Goal: Task Accomplishment & Management: Use online tool/utility

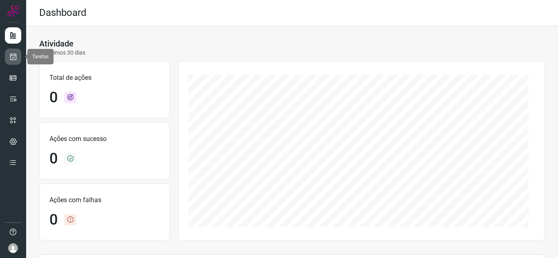
click at [16, 56] on icon at bounding box center [13, 57] width 9 height 8
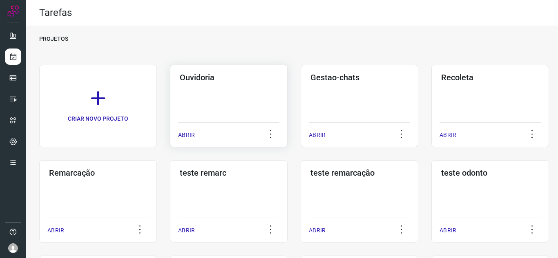
click at [187, 133] on p "ABRIR" at bounding box center [186, 135] width 17 height 9
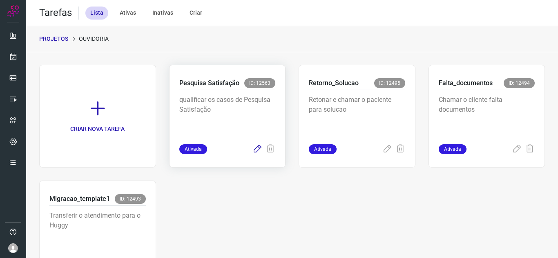
click at [252, 149] on icon at bounding box center [257, 150] width 10 height 10
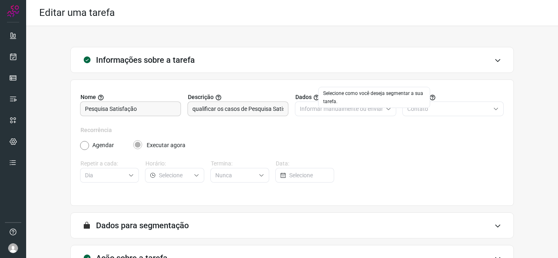
scroll to position [60, 0]
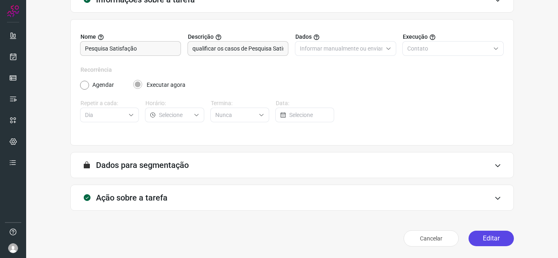
click at [481, 233] on button "Editar" at bounding box center [490, 239] width 45 height 16
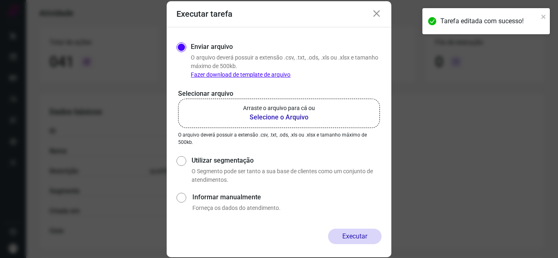
click at [304, 117] on b "Selecione o Arquivo" at bounding box center [279, 118] width 72 height 10
click at [0, 0] on input "Arraste o arquivo para cá ou Selecione o Arquivo" at bounding box center [0, 0] width 0 height 0
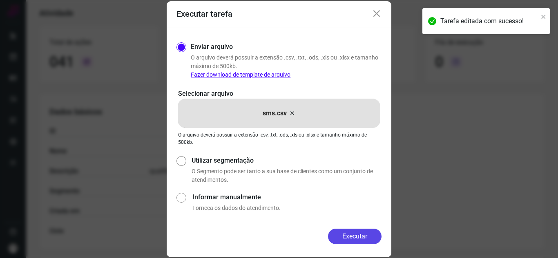
click at [359, 235] on button "Executar" at bounding box center [354, 237] width 53 height 16
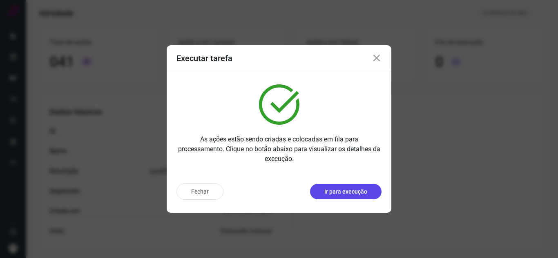
click at [352, 193] on p "Ir para execução" at bounding box center [345, 192] width 43 height 9
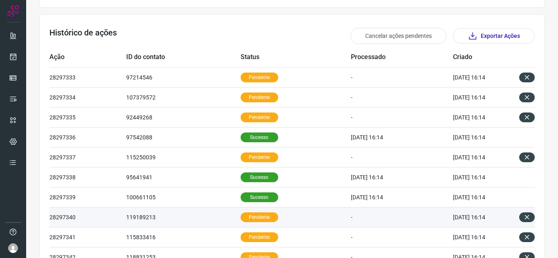
scroll to position [279, 0]
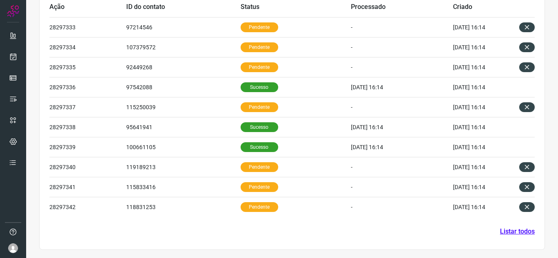
click at [512, 231] on link "Listar todos" at bounding box center [517, 232] width 35 height 10
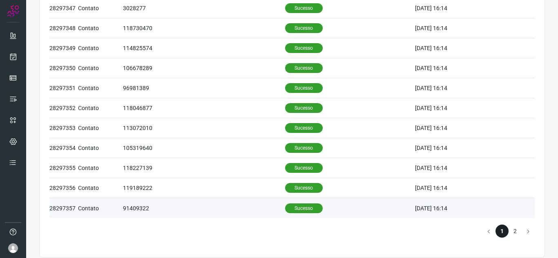
scroll to position [361, 0]
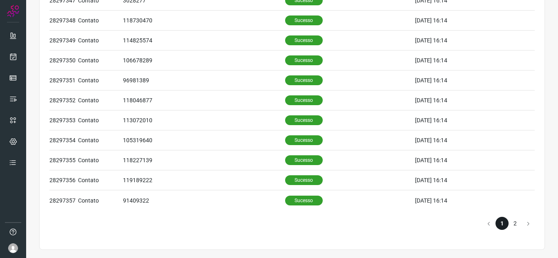
click at [512, 223] on li "2" at bounding box center [514, 223] width 13 height 13
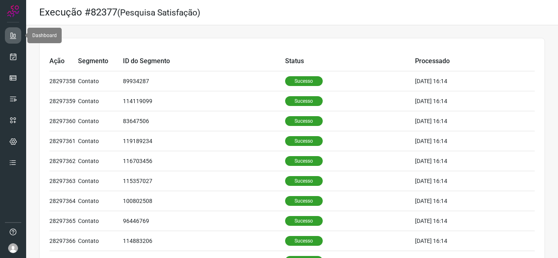
click at [13, 38] on icon at bounding box center [13, 35] width 8 height 8
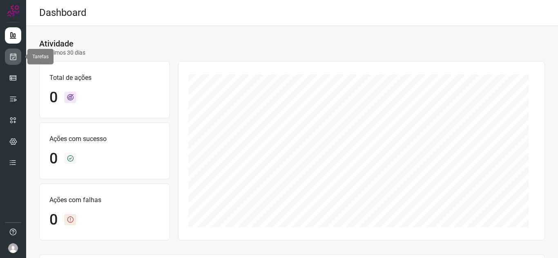
click at [9, 58] on icon at bounding box center [13, 57] width 9 height 8
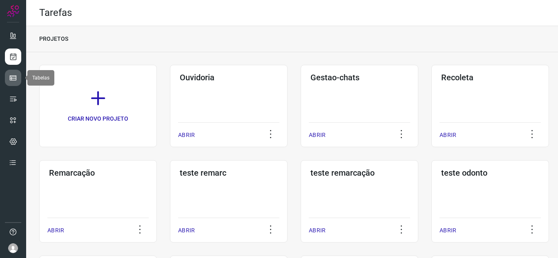
click at [10, 80] on icon at bounding box center [13, 78] width 8 height 8
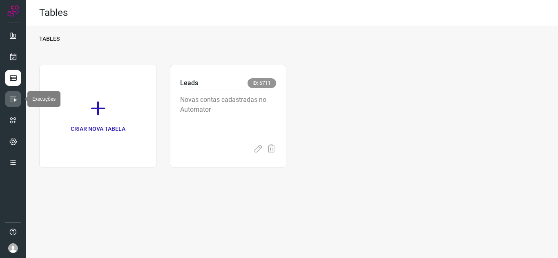
click at [12, 100] on icon at bounding box center [13, 99] width 8 height 8
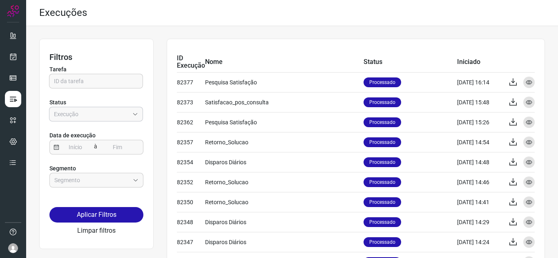
click at [89, 112] on input "Empresa:" at bounding box center [91, 114] width 75 height 14
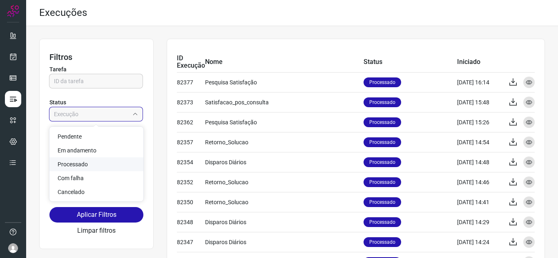
click at [87, 160] on li "Processado" at bounding box center [96, 165] width 94 height 14
type input "Processado"
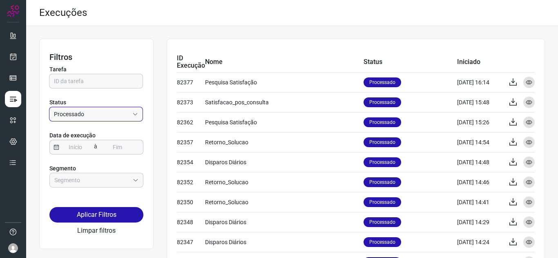
click at [82, 149] on input at bounding box center [75, 147] width 33 height 14
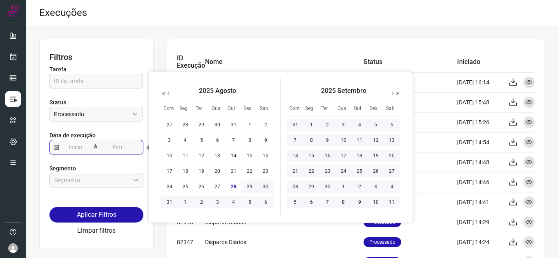
click at [233, 189] on span "28" at bounding box center [234, 187] width 10 height 10
click at [312, 121] on span "1" at bounding box center [311, 125] width 10 height 10
click at [312, 124] on span "1" at bounding box center [311, 125] width 10 height 10
click at [232, 187] on span "28" at bounding box center [234, 187] width 10 height 10
type input "[DATE]"
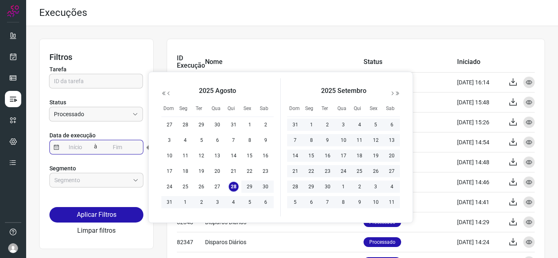
type input "[DATE]"
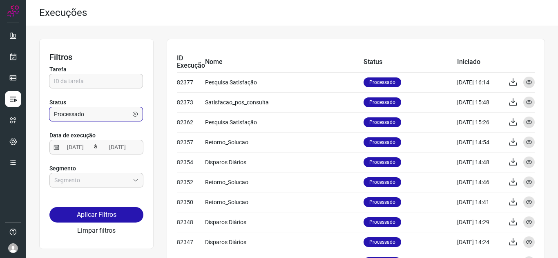
click at [113, 114] on input "Processado" at bounding box center [91, 114] width 75 height 14
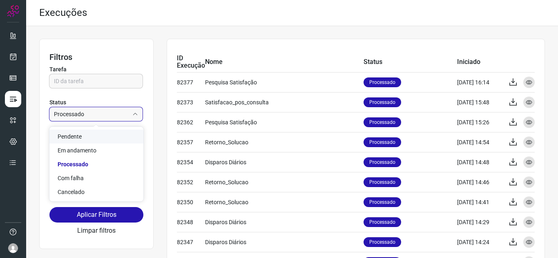
click at [93, 138] on li "Pendente" at bounding box center [96, 137] width 94 height 14
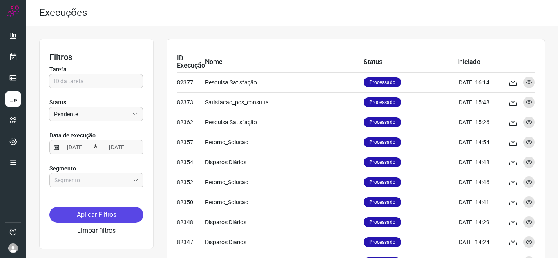
click at [99, 213] on button "Aplicar Filtros" at bounding box center [96, 215] width 94 height 16
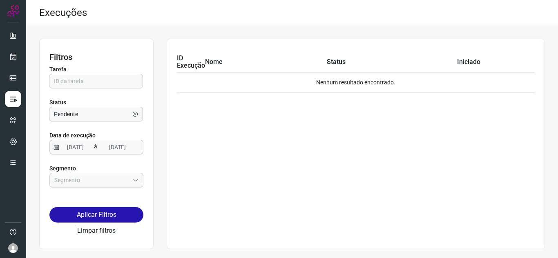
click at [98, 116] on input "Pendente" at bounding box center [91, 114] width 75 height 14
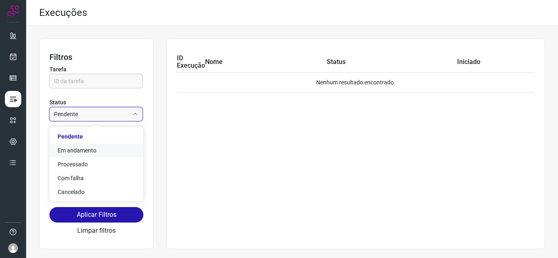
click at [93, 149] on span "Em andamento" at bounding box center [77, 150] width 39 height 7
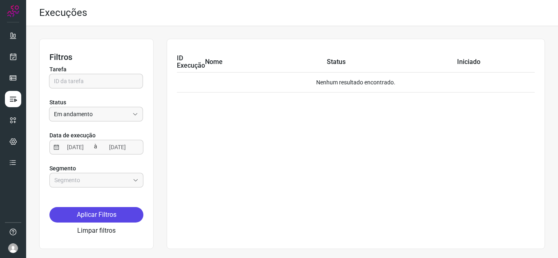
click at [96, 211] on button "Aplicar Filtros" at bounding box center [96, 215] width 94 height 16
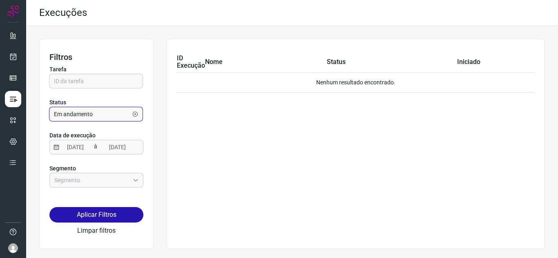
click at [105, 110] on input "Em andamento" at bounding box center [91, 114] width 75 height 14
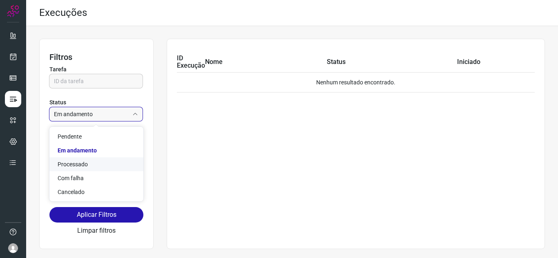
click at [89, 162] on li "Processado" at bounding box center [96, 165] width 94 height 14
type input "Processado"
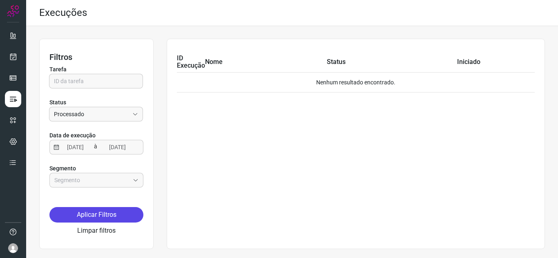
click at [101, 220] on button "Aplicar Filtros" at bounding box center [96, 215] width 94 height 16
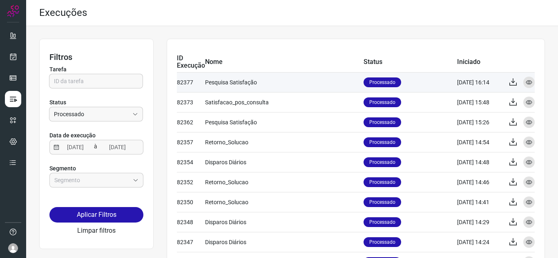
click at [423, 78] on td "Processado" at bounding box center [409, 82] width 93 height 20
click at [423, 81] on td "Processado" at bounding box center [409, 82] width 93 height 20
click at [525, 81] on icon at bounding box center [528, 82] width 7 height 7
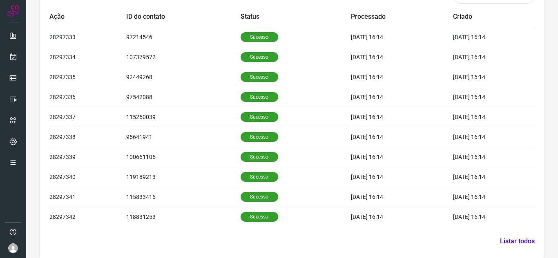
scroll to position [278, 0]
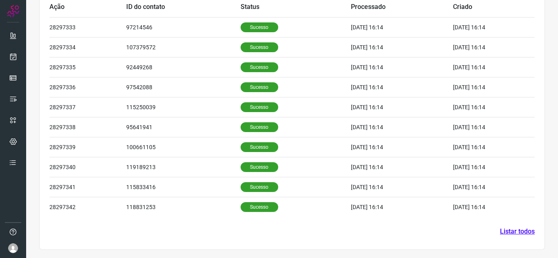
click at [520, 226] on section "Histórico de ações Exportar Ações Ação ID do contato Status Processado Criado 2…" at bounding box center [291, 107] width 505 height 285
click at [520, 231] on link "Listar todos" at bounding box center [517, 232] width 35 height 10
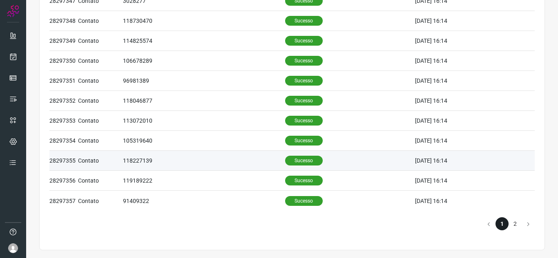
scroll to position [361, 0]
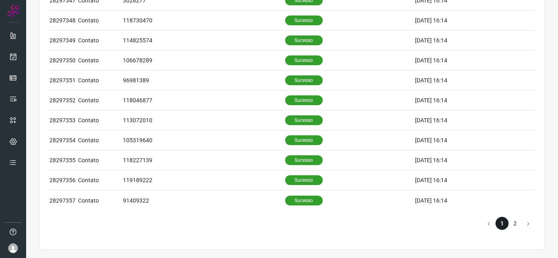
click at [510, 227] on li "2" at bounding box center [514, 223] width 13 height 13
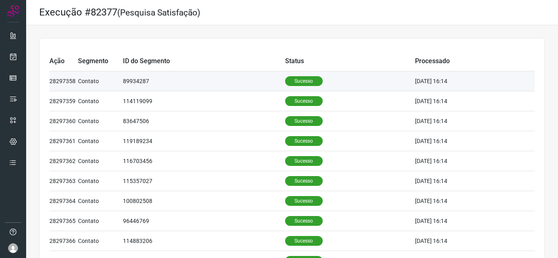
click at [215, 88] on td "89934287" at bounding box center [204, 81] width 162 height 20
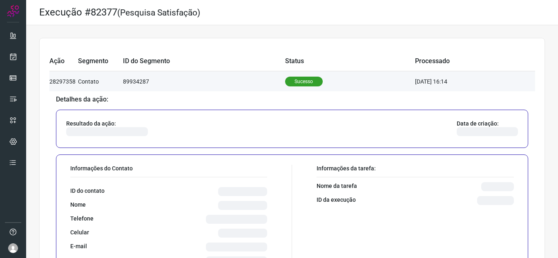
click at [212, 84] on td "89934287" at bounding box center [204, 81] width 162 height 20
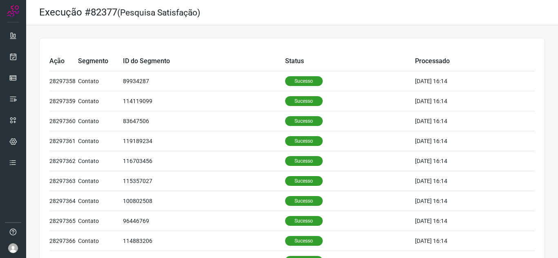
scroll to position [121, 0]
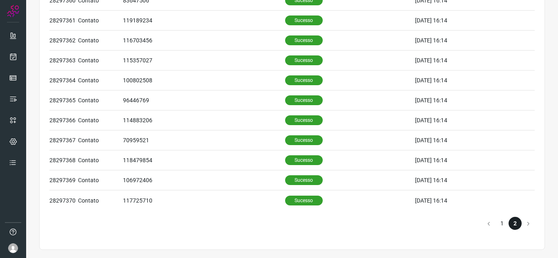
click at [496, 223] on li "1" at bounding box center [501, 223] width 13 height 13
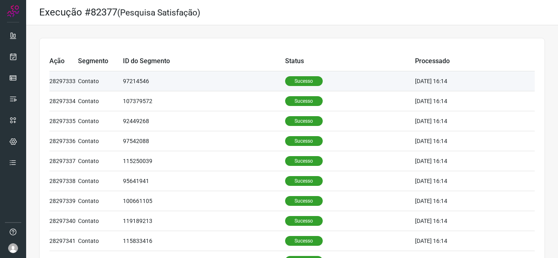
click at [166, 79] on td "97214546" at bounding box center [204, 81] width 162 height 20
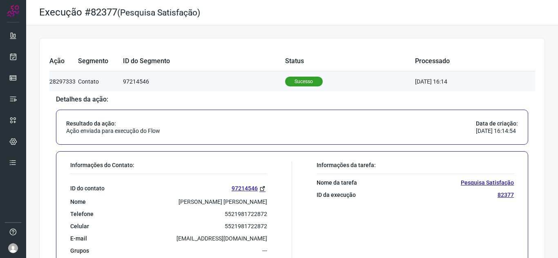
click at [200, 83] on td "97214546" at bounding box center [204, 81] width 162 height 20
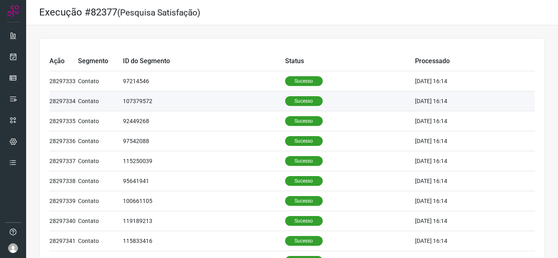
click at [234, 106] on td "107379572" at bounding box center [204, 101] width 162 height 20
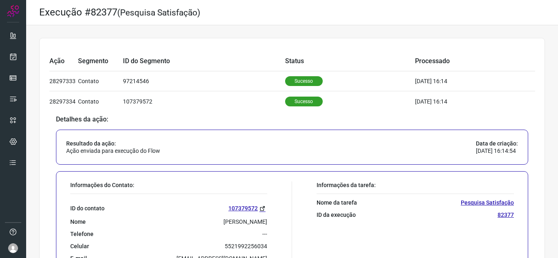
click at [195, 140] on div "Resultado da ação: Ação enviada para execução do Flow Data de criação: [DATE] 1…" at bounding box center [292, 147] width 472 height 35
click at [210, 112] on td "Detalhes da ação: Resultado da ação: Ação enviada para execução do Flow Data de…" at bounding box center [291, 210] width 485 height 198
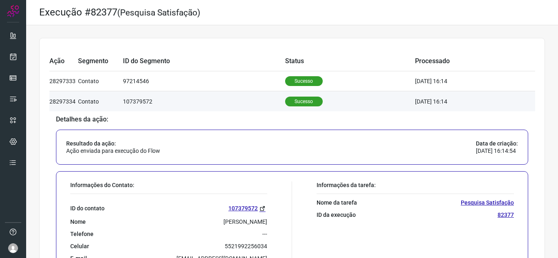
click at [216, 102] on td "107379572" at bounding box center [204, 101] width 162 height 20
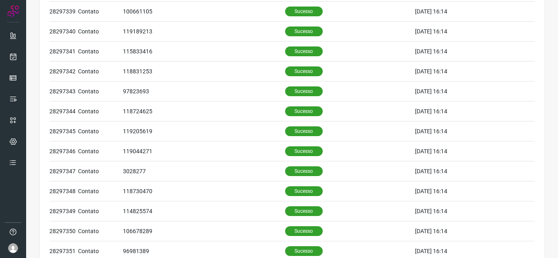
scroll to position [361, 0]
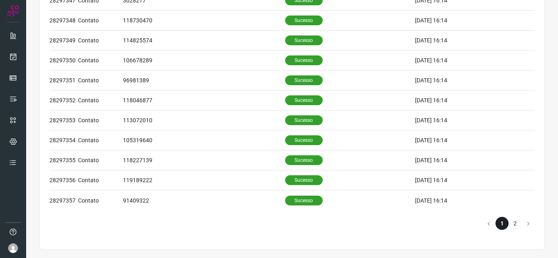
click at [508, 219] on li "2" at bounding box center [514, 223] width 13 height 13
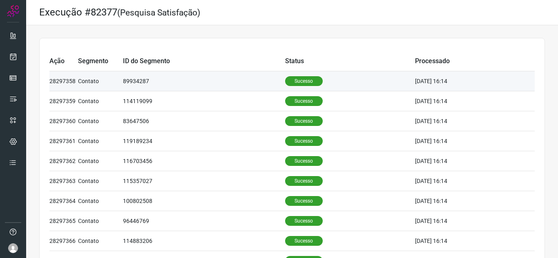
click at [140, 80] on td "89934287" at bounding box center [204, 81] width 162 height 20
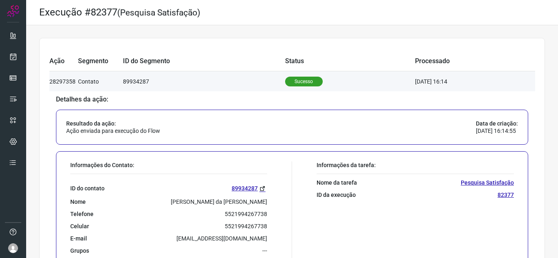
click at [176, 87] on td "89934287" at bounding box center [204, 81] width 162 height 20
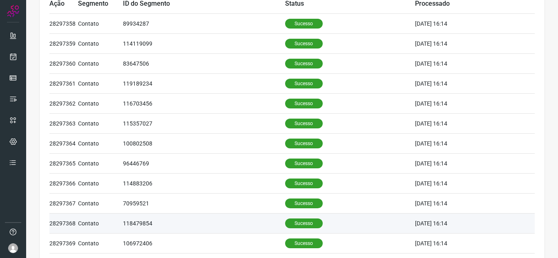
scroll to position [121, 0]
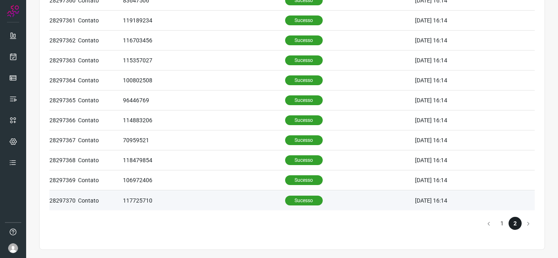
click at [185, 201] on td "117725710" at bounding box center [204, 201] width 162 height 20
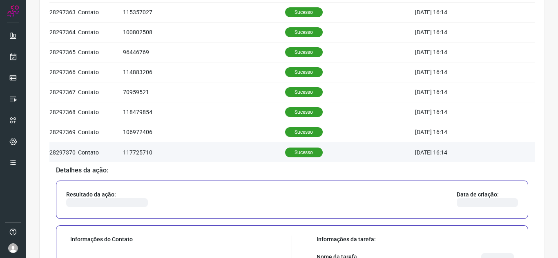
scroll to position [284, 0]
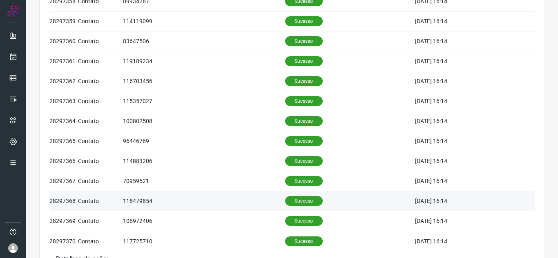
click at [175, 196] on td "118479854" at bounding box center [204, 201] width 162 height 20
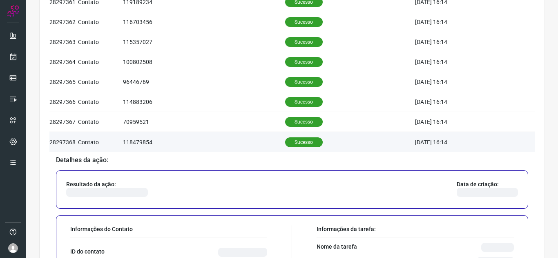
scroll to position [202, 0]
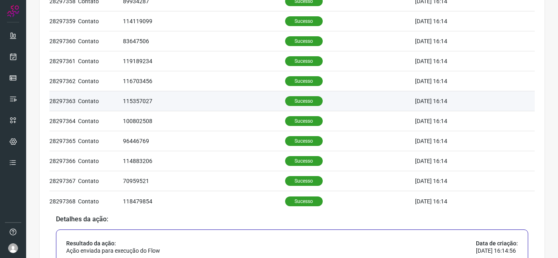
click at [189, 100] on td "115357027" at bounding box center [204, 101] width 162 height 20
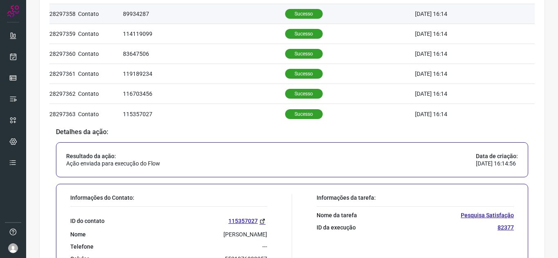
scroll to position [39, 0]
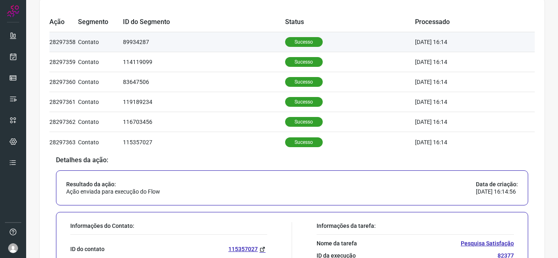
click at [137, 38] on td "89934287" at bounding box center [204, 42] width 162 height 20
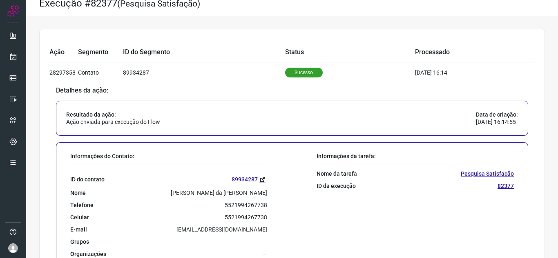
scroll to position [0, 0]
